Goal: Browse casually

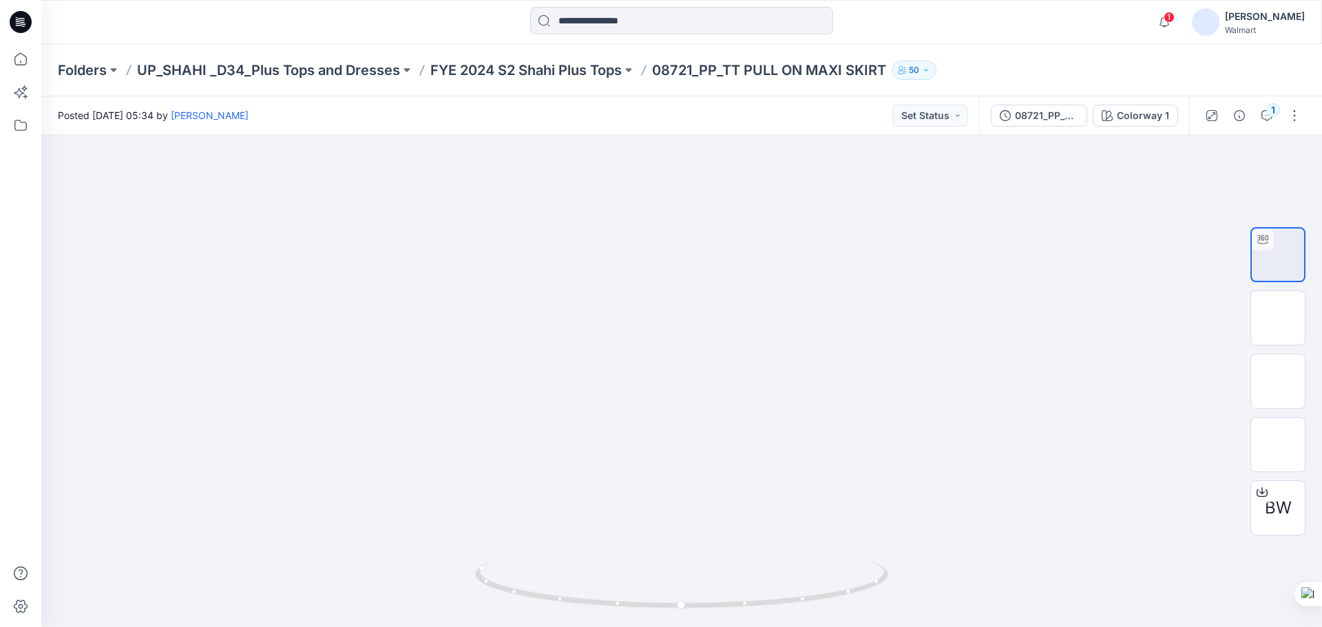
click at [24, 20] on icon at bounding box center [21, 22] width 22 height 22
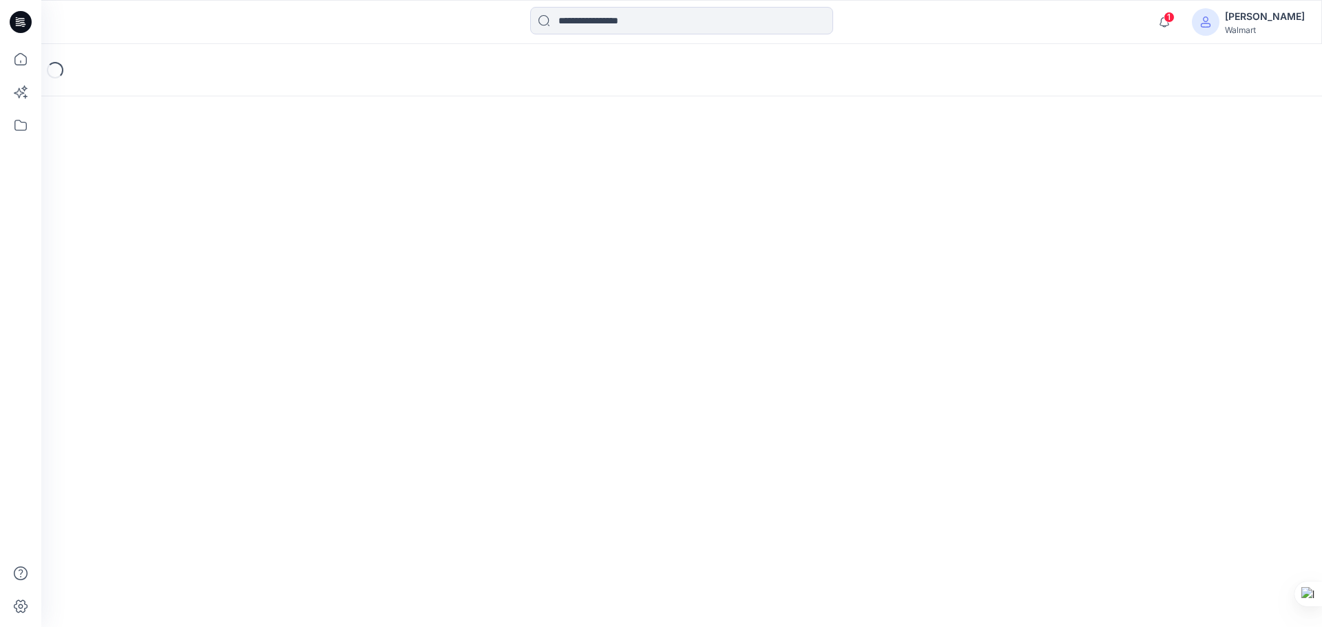
click at [23, 24] on icon at bounding box center [23, 24] width 5 height 1
